Goal: Task Accomplishment & Management: Complete application form

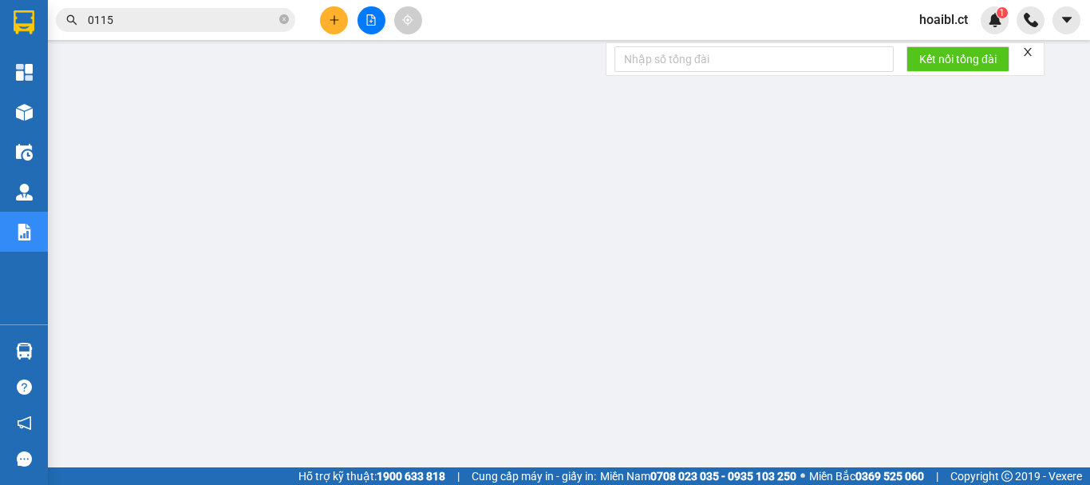
click at [345, 29] on button at bounding box center [334, 20] width 28 height 28
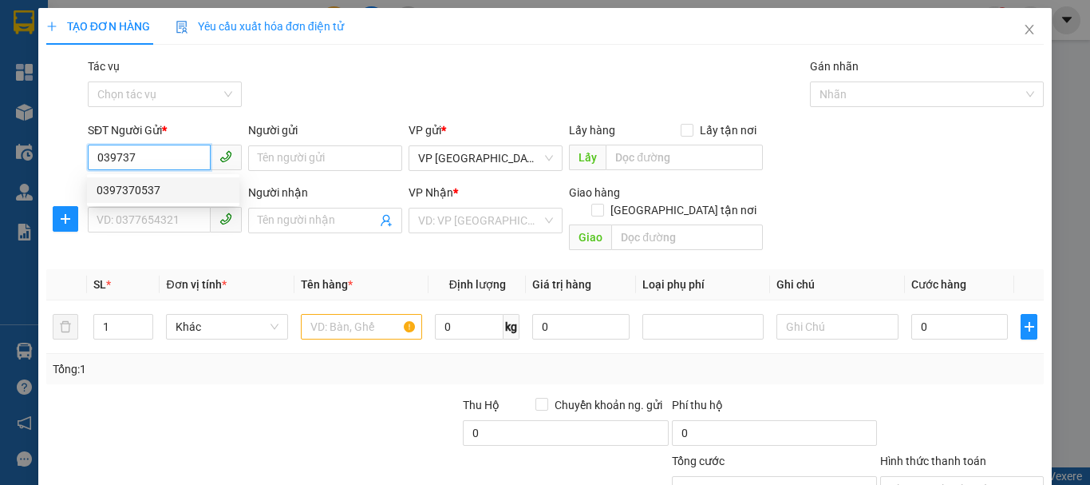
click at [199, 190] on div "0397370537" at bounding box center [163, 190] width 133 height 18
type input "0397370537"
type input "0965525160"
type input "40.000"
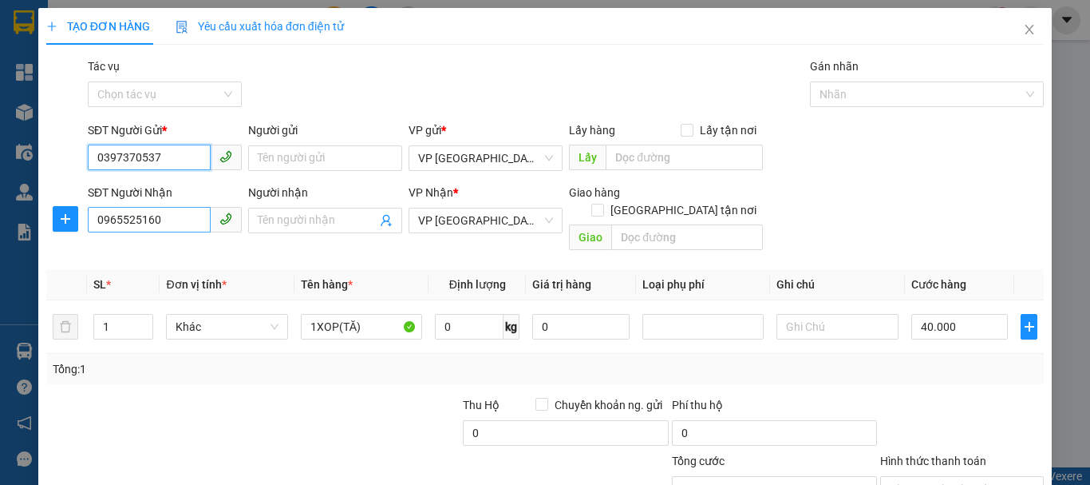
type input "0397370537"
click at [147, 231] on input "0965525160" at bounding box center [149, 220] width 123 height 26
click at [442, 216] on span "VP [GEOGRAPHIC_DATA]" at bounding box center [485, 220] width 135 height 24
type input "0965506504"
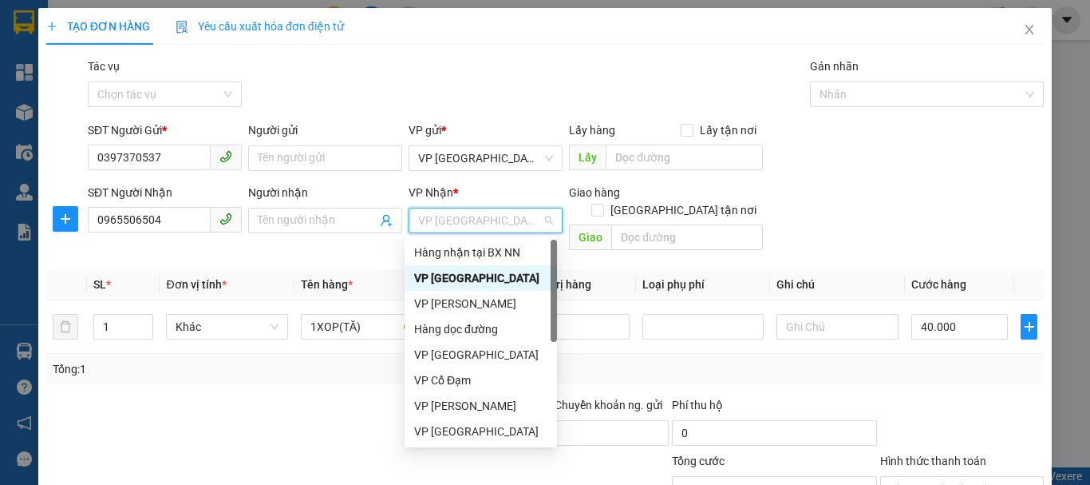
click at [439, 215] on span "VP [GEOGRAPHIC_DATA]" at bounding box center [485, 220] width 135 height 24
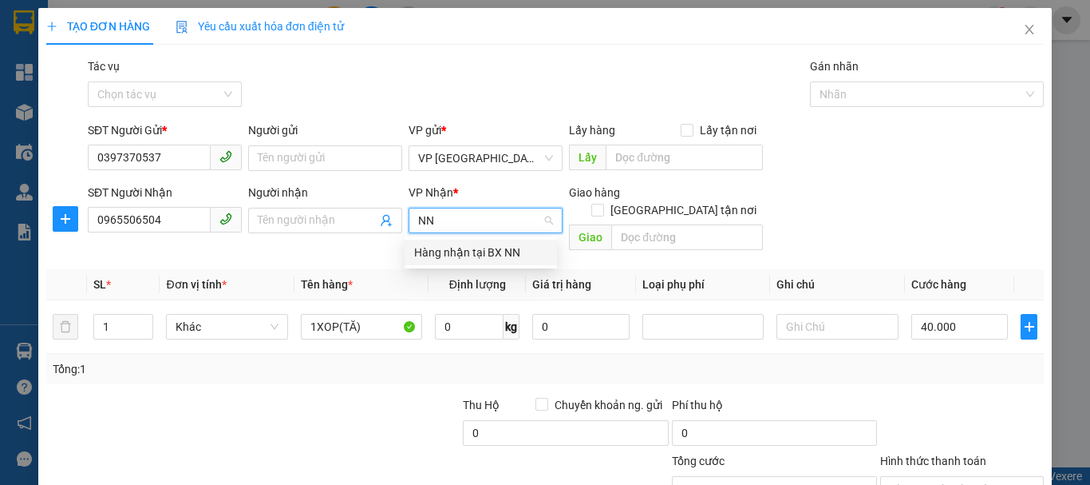
click at [475, 227] on input "NN" at bounding box center [480, 220] width 124 height 24
type input "N"
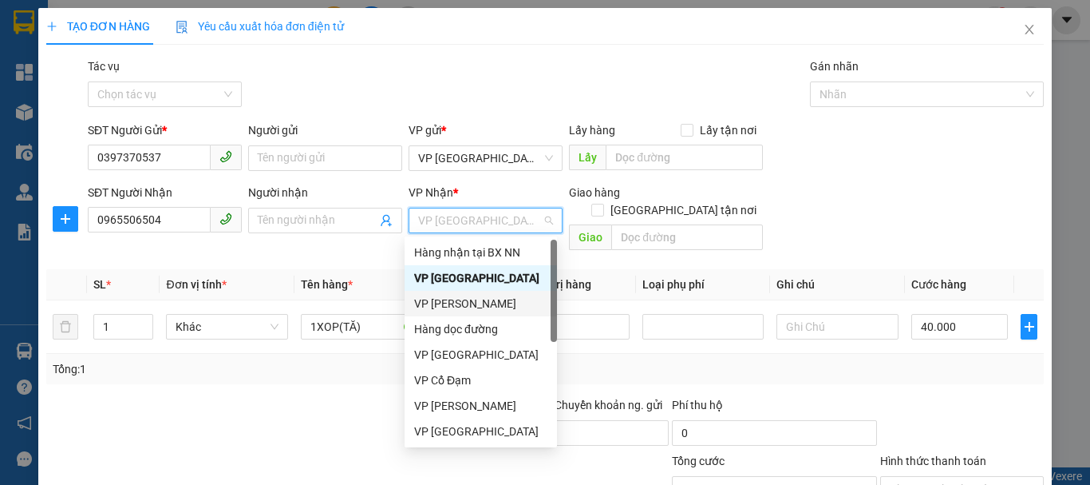
click at [444, 304] on div "VP [PERSON_NAME]" at bounding box center [480, 304] width 133 height 18
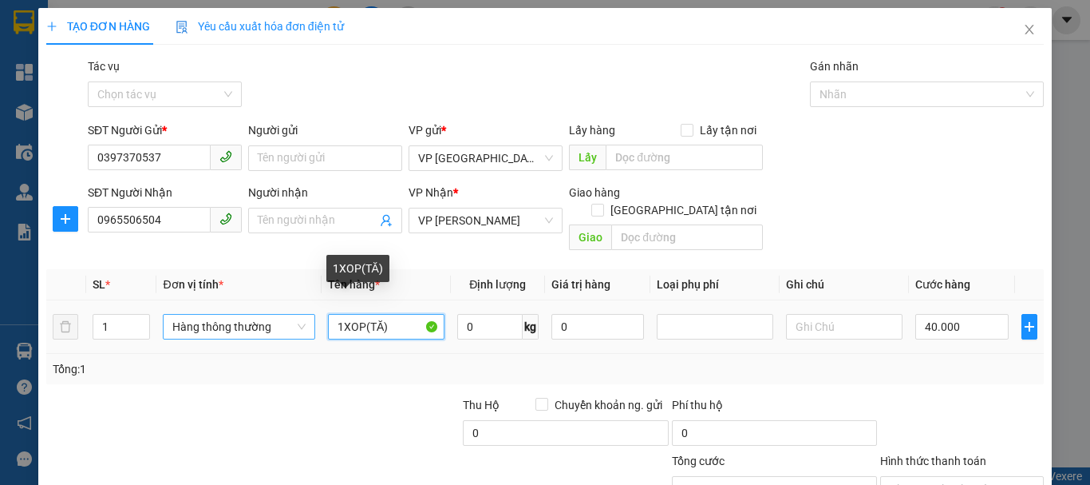
drag, startPoint x: 386, startPoint y: 315, endPoint x: 312, endPoint y: 319, distance: 73.5
click at [312, 319] on tr "1 Hàng thông thường 1XOP(TĂ) 0 kg 0 40.000" at bounding box center [545, 326] width 998 height 53
type input "1 PHONG BÌ"
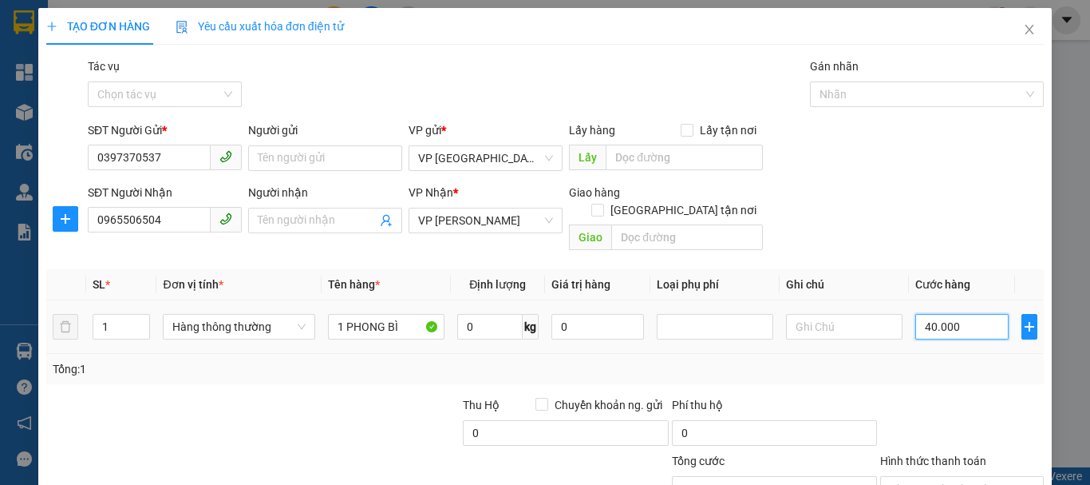
click at [932, 314] on input "40.000" at bounding box center [962, 327] width 93 height 26
type input "3"
type input "30"
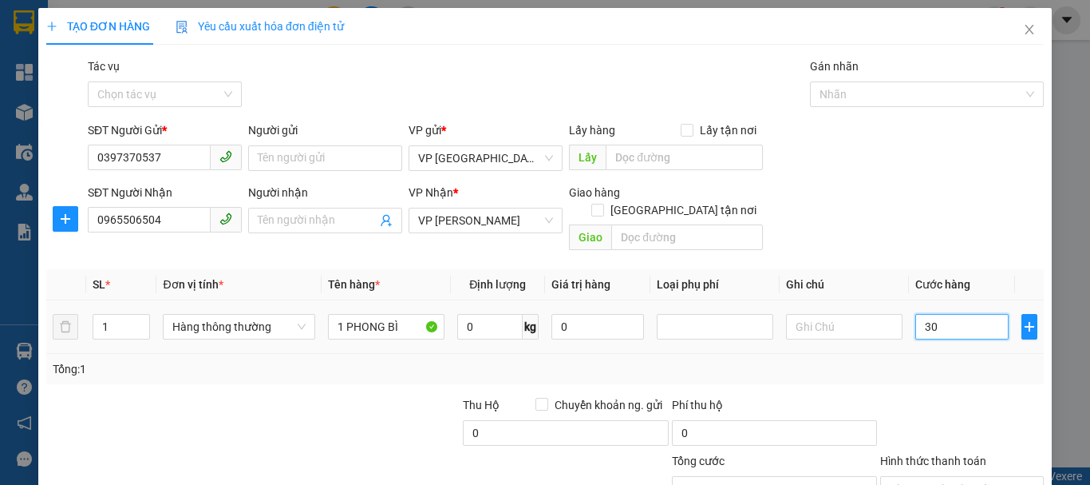
type input "30"
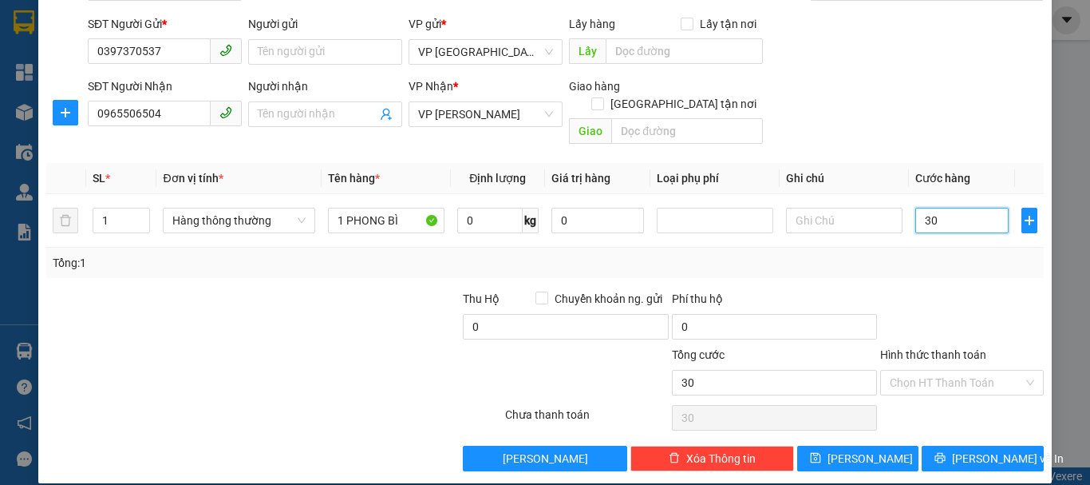
type input "30"
click at [975, 290] on div at bounding box center [962, 318] width 167 height 56
type input "30.000"
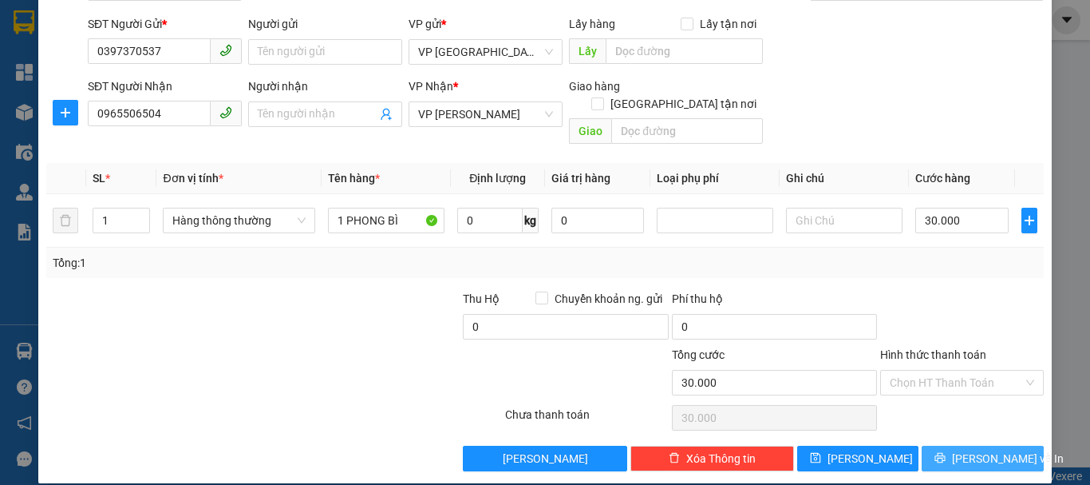
click at [959, 445] on button "[PERSON_NAME] và In" at bounding box center [983, 458] width 122 height 26
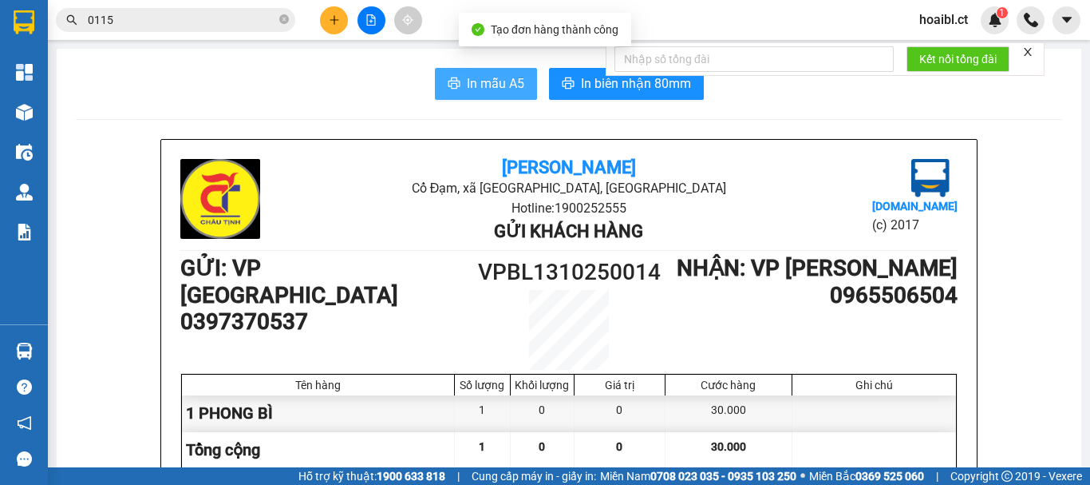
click at [487, 80] on span "In mẫu A5" at bounding box center [495, 83] width 57 height 20
